Goal: Use online tool/utility: Utilize a website feature to perform a specific function

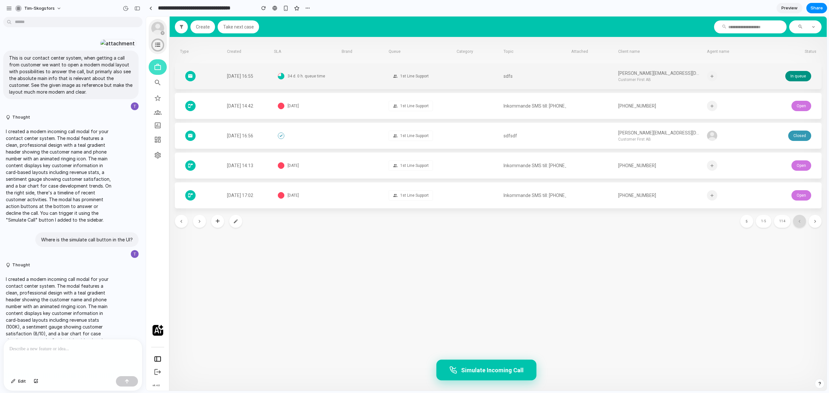
scroll to position [1310, 0]
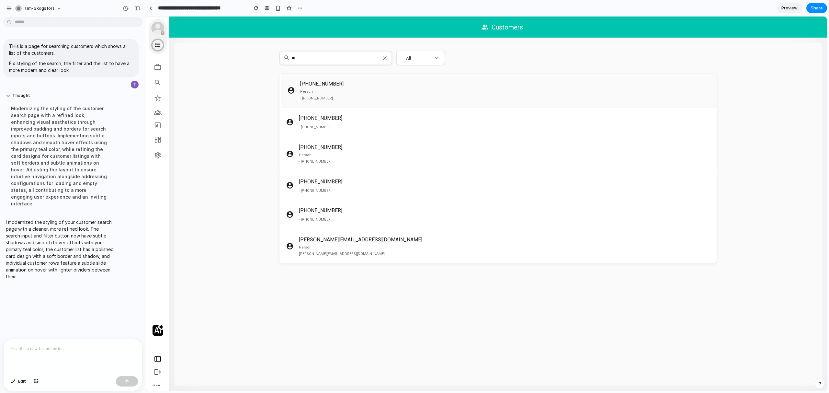
click at [348, 95] on div "Person · [PHONE_NUMBER]" at bounding box center [505, 95] width 411 height 12
click at [372, 117] on h3 "[PHONE_NUMBER]" at bounding box center [505, 118] width 411 height 8
click at [349, 205] on article "[PHONE_NUMBER] · [PHONE_NUMBER]" at bounding box center [499, 214] width 437 height 29
click at [346, 245] on div "Person" at bounding box center [505, 248] width 411 height 6
click at [360, 137] on article "[PHONE_NUMBER] Person · [PHONE_NUMBER]" at bounding box center [499, 154] width 437 height 34
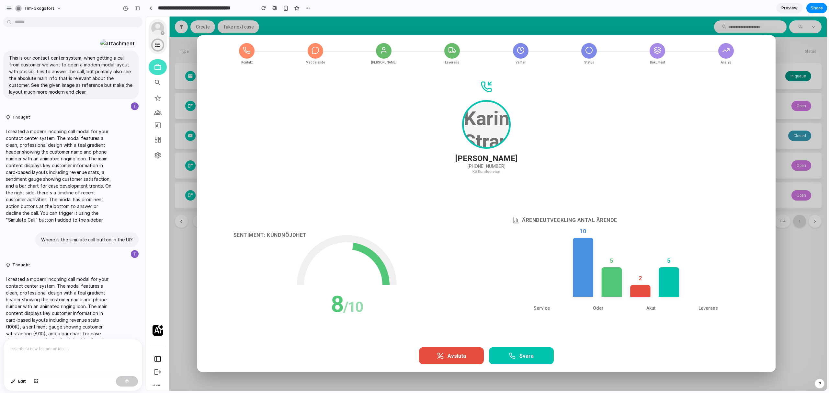
scroll to position [1286, 0]
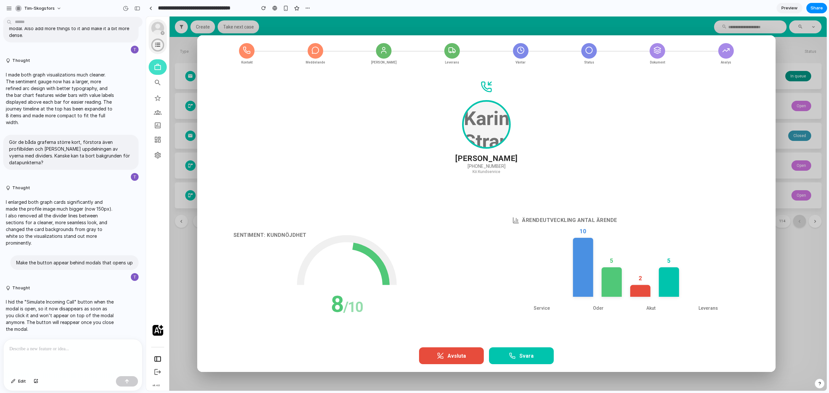
click at [75, 344] on div at bounding box center [73, 356] width 139 height 34
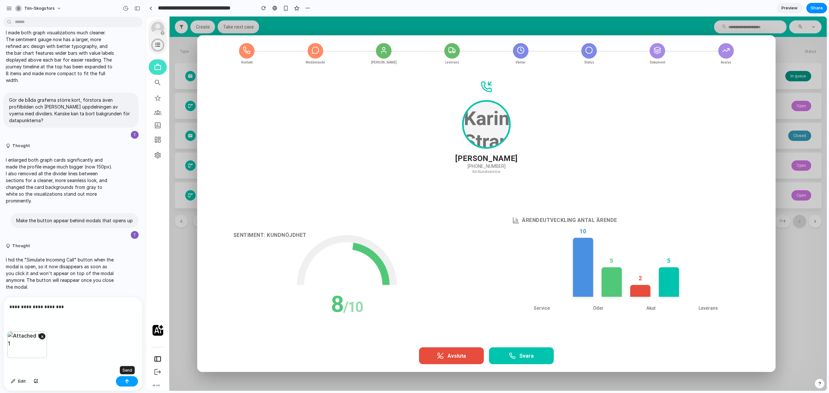
click at [124, 382] on button "button" at bounding box center [127, 381] width 22 height 10
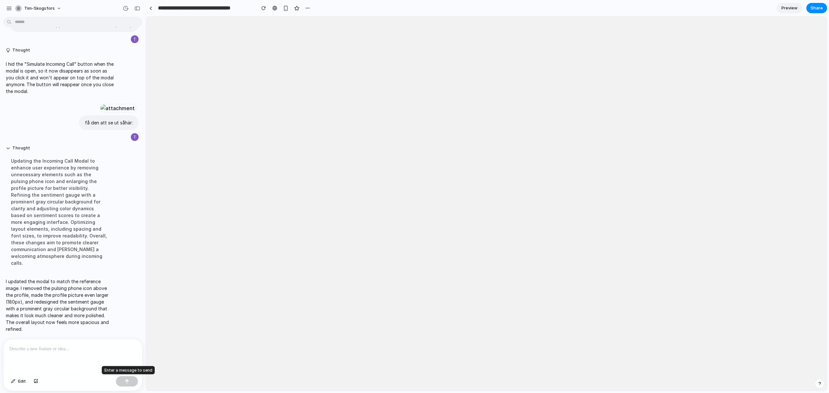
scroll to position [0, 0]
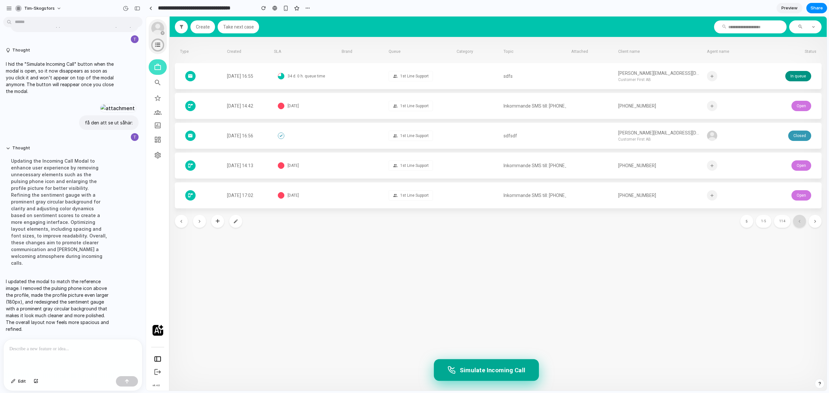
click at [492, 376] on button "Simulate Incoming Call" at bounding box center [486, 370] width 105 height 22
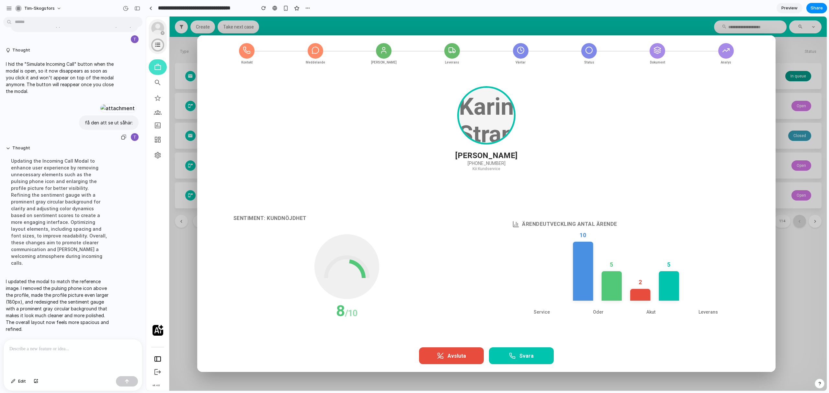
click at [101, 104] on div at bounding box center [118, 108] width 36 height 9
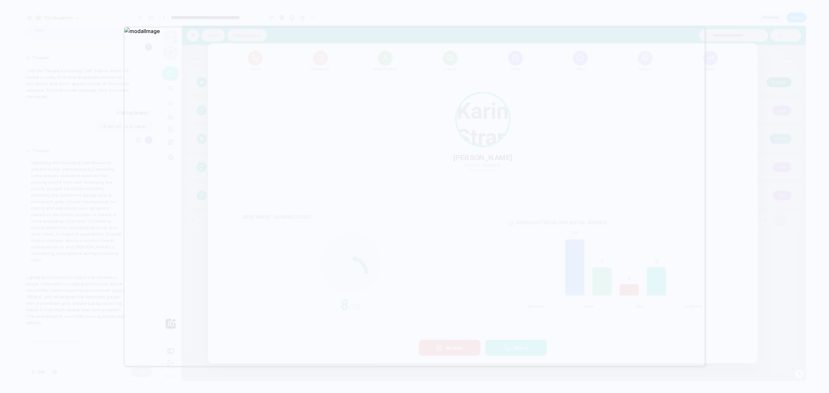
click at [735, 253] on div at bounding box center [414, 196] width 829 height 393
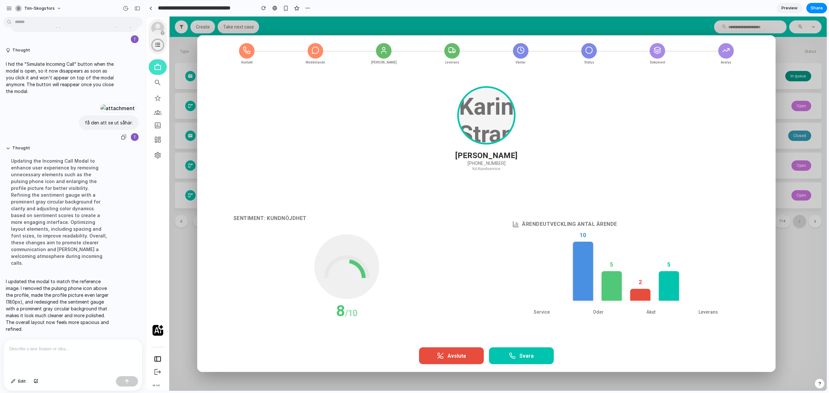
click at [100, 113] on div at bounding box center [118, 108] width 36 height 9
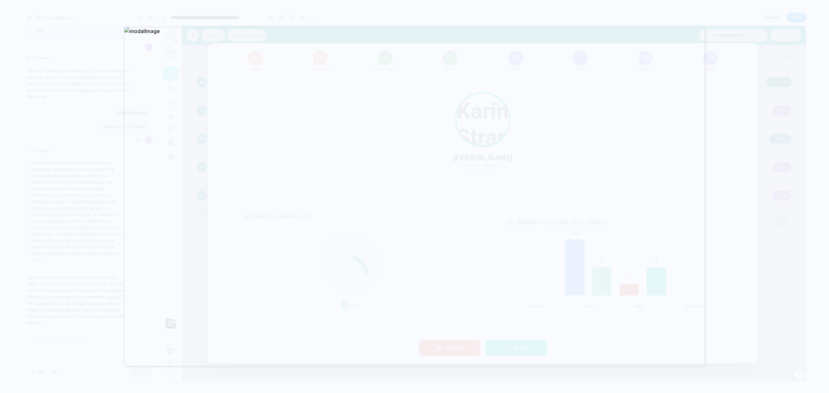
click at [735, 191] on div at bounding box center [414, 196] width 829 height 393
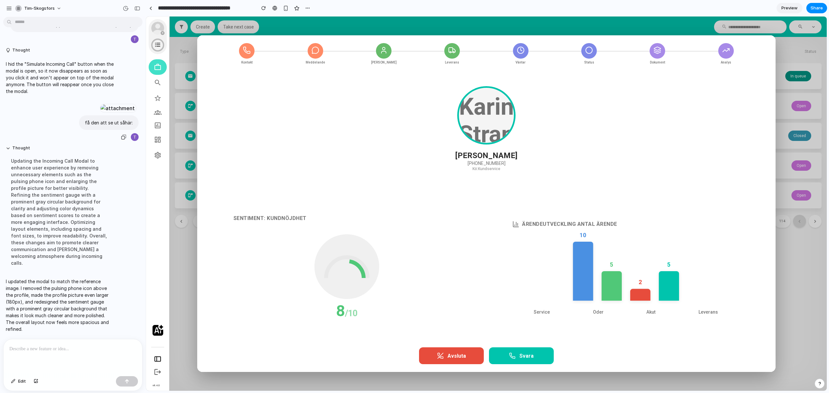
click at [100, 104] on div at bounding box center [118, 108] width 36 height 9
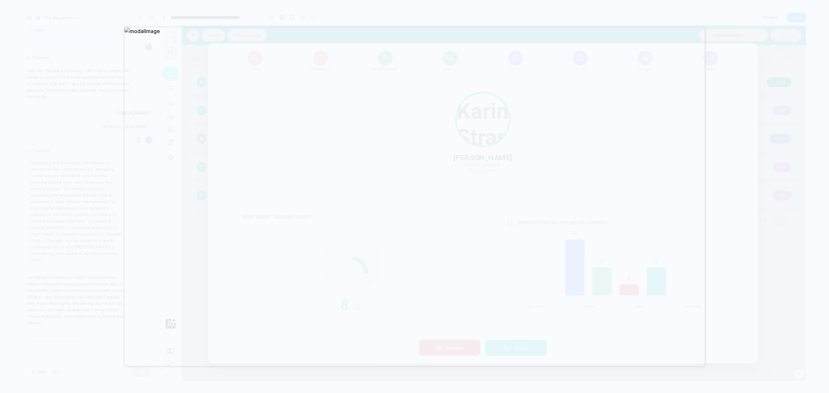
click at [687, 161] on div at bounding box center [415, 197] width 582 height 340
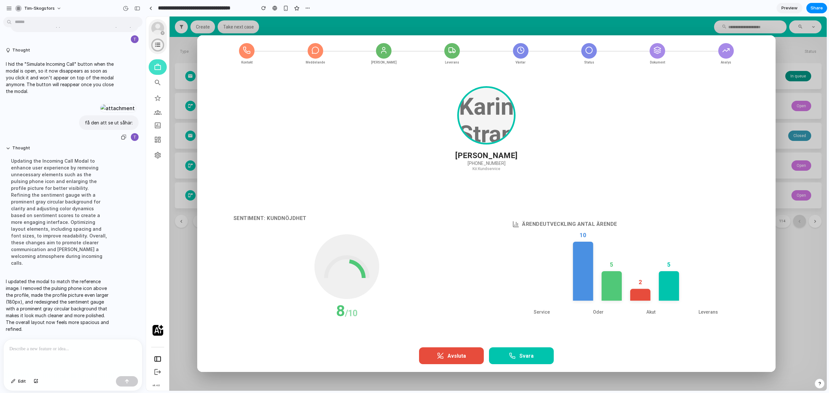
click at [100, 104] on div at bounding box center [118, 108] width 36 height 9
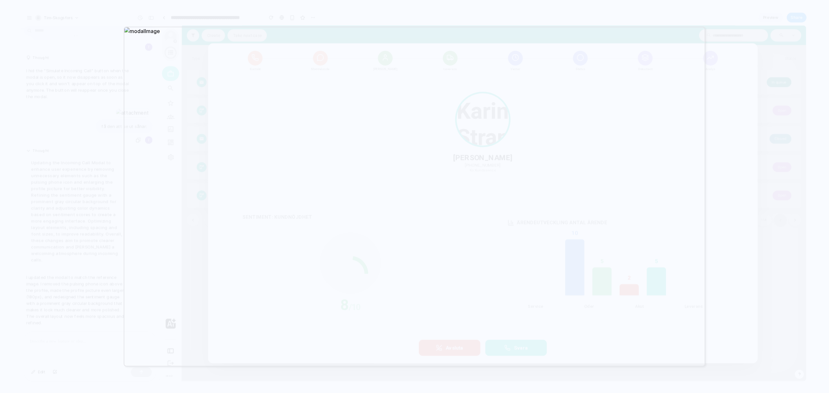
click at [744, 273] on div at bounding box center [414, 196] width 829 height 393
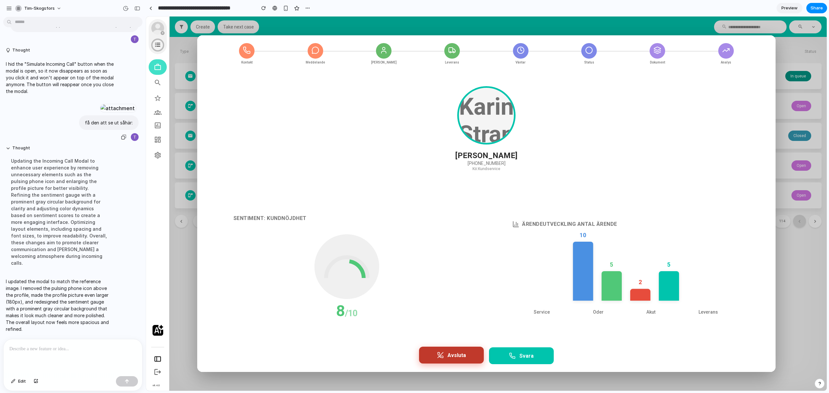
click at [458, 362] on button "Avsluta" at bounding box center [451, 355] width 65 height 17
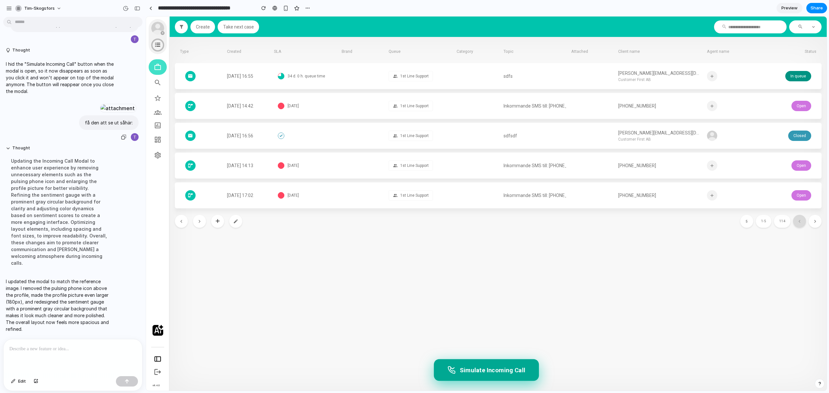
click at [470, 368] on button "Simulate Incoming Call" at bounding box center [486, 370] width 105 height 22
